Goal: Task Accomplishment & Management: Manage account settings

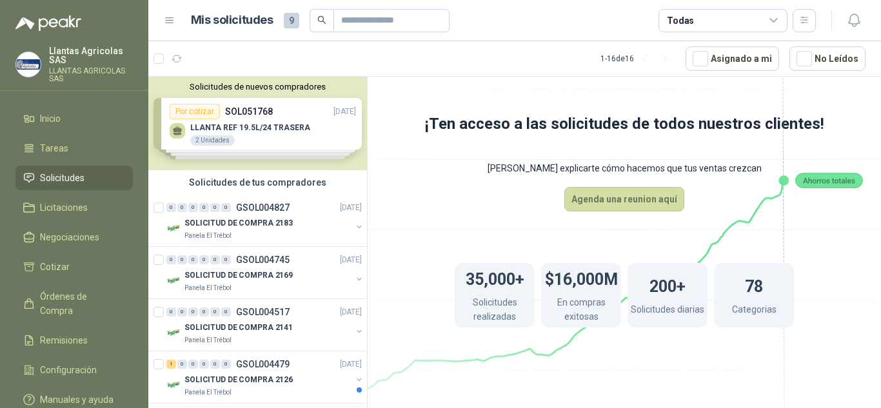
click at [205, 118] on div "Solicitudes de nuevos compradores Por cotizar SOL051768 [DATE] LLANTA REF 19.5L…" at bounding box center [257, 123] width 219 height 93
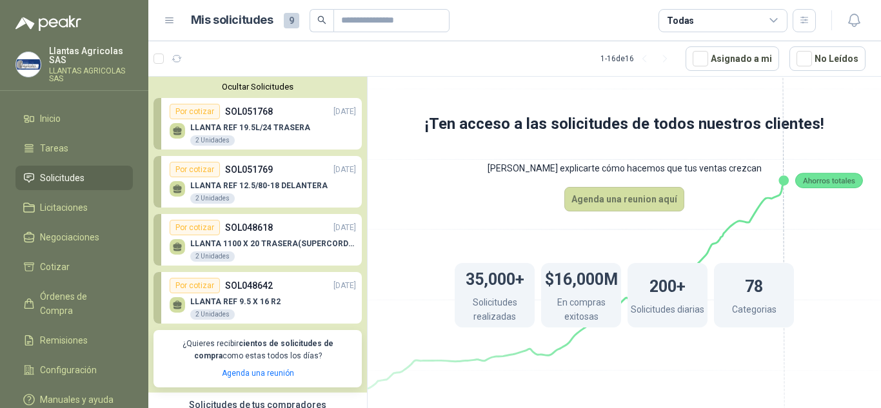
click at [205, 118] on div "Por cotizar" at bounding box center [195, 111] width 50 height 15
click at [207, 130] on p "LLANTA REF 19.5L/24 TRASERA" at bounding box center [250, 127] width 120 height 9
click at [156, 131] on link "Por cotizar SOL051768 [DATE] LLANTA REF 19.5L/24 TRASERA 2 Unidades" at bounding box center [257, 124] width 208 height 52
click at [176, 130] on icon at bounding box center [177, 129] width 9 height 6
click at [192, 111] on div "Por cotizar" at bounding box center [195, 111] width 50 height 15
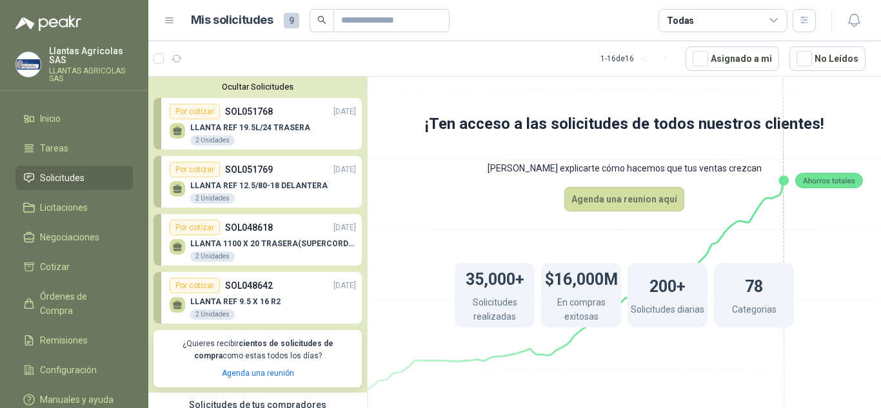
click at [192, 111] on div "Por cotizar" at bounding box center [195, 111] width 50 height 15
drag, startPoint x: 242, startPoint y: 110, endPoint x: 254, endPoint y: 110, distance: 11.6
click at [244, 110] on p "SOL051768" at bounding box center [249, 111] width 48 height 14
drag, startPoint x: 291, startPoint y: 112, endPoint x: 298, endPoint y: 112, distance: 7.1
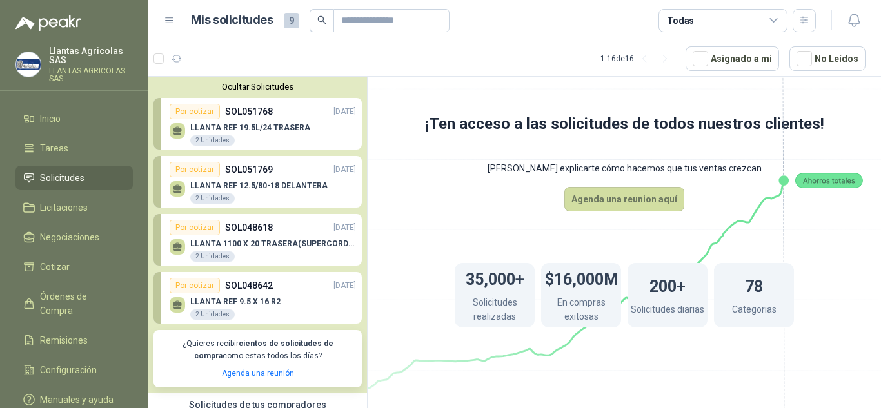
click at [293, 112] on div "Por cotizar SOL051768 [DATE]" at bounding box center [263, 111] width 186 height 15
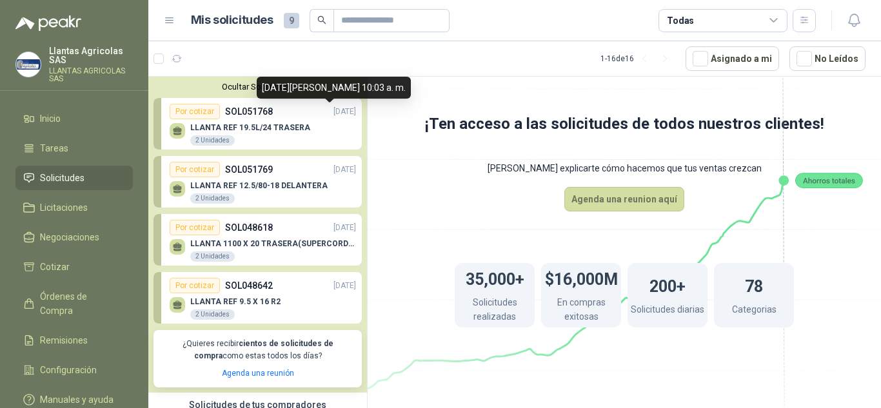
click at [333, 112] on p "[DATE]" at bounding box center [344, 112] width 23 height 12
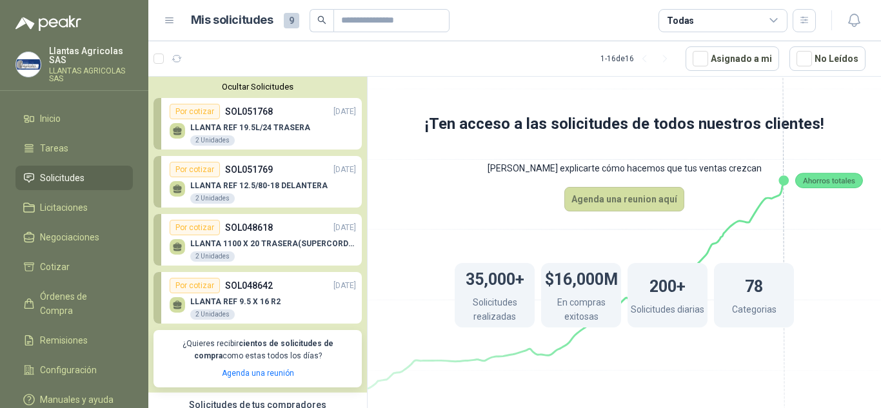
click at [300, 147] on link "Por cotizar SOL051768 [DATE] LLANTA REF 19.5L/24 TRASERA 2 Unidades" at bounding box center [257, 124] width 208 height 52
click at [242, 180] on div "LLANTA REF 12.5/80-18 DELANTERA 2 Unidades" at bounding box center [263, 190] width 186 height 27
click at [199, 171] on div "Por cotizar" at bounding box center [195, 169] width 50 height 15
click at [197, 205] on link "Por cotizar SOL051769 [DATE] LLANTA REF 12.5/80-18 DELANTERA 2 Unidades" at bounding box center [257, 182] width 208 height 52
click at [207, 224] on div "Por cotizar" at bounding box center [195, 227] width 50 height 15
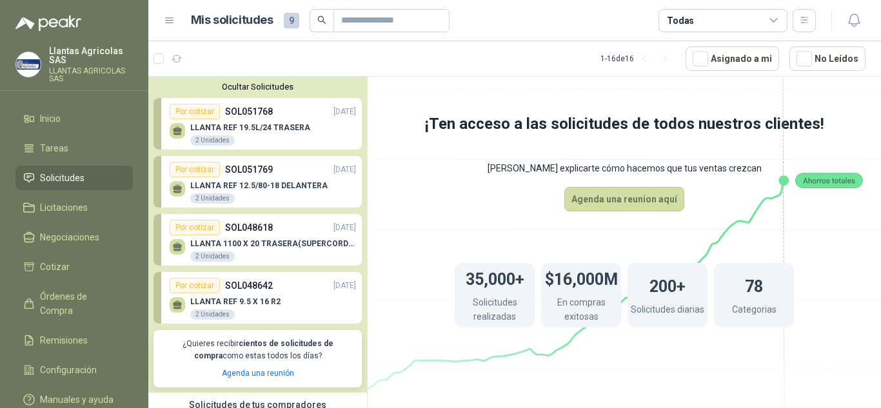
click at [207, 228] on div "Por cotizar" at bounding box center [195, 227] width 50 height 15
click at [199, 286] on div "Por cotizar" at bounding box center [195, 285] width 50 height 15
